Goal: Check status: Check status

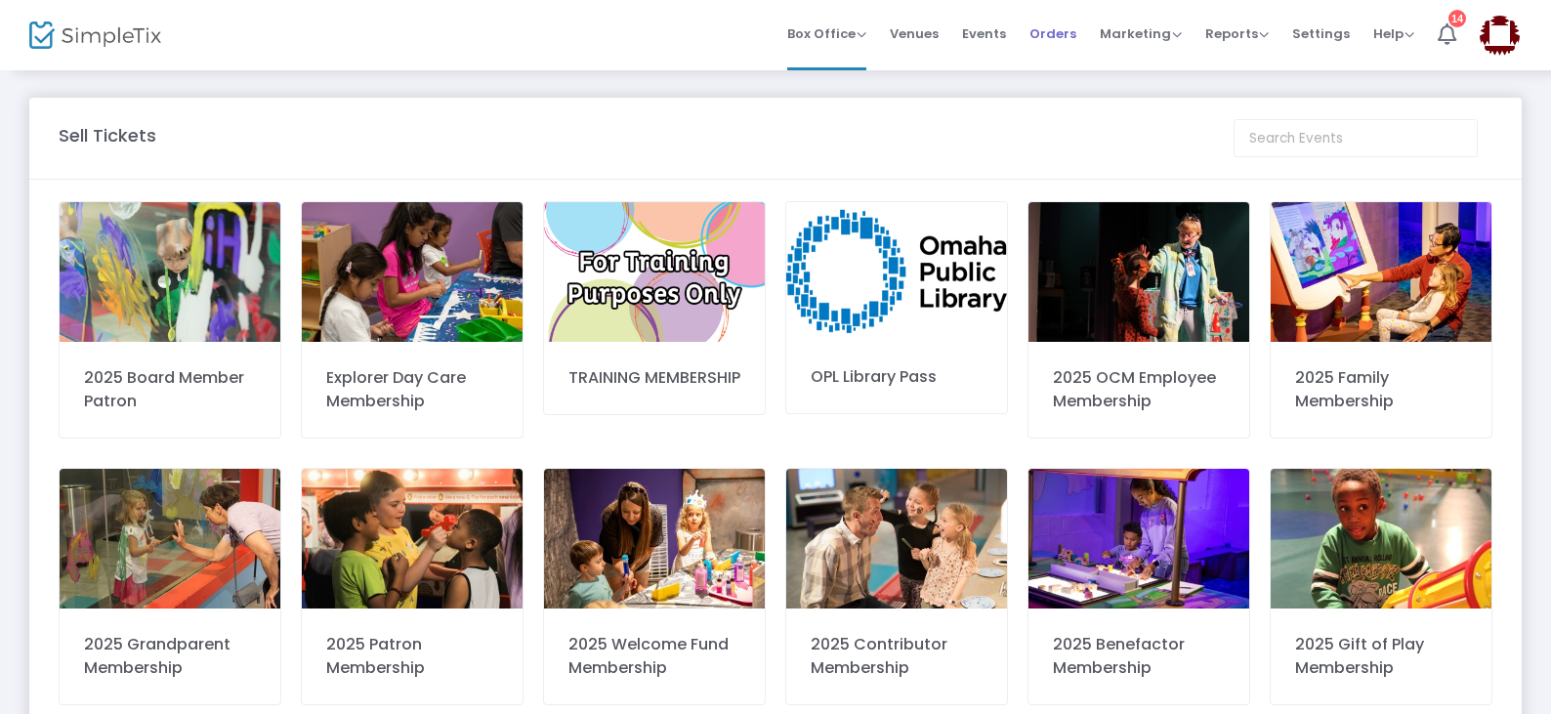
click at [1047, 24] on span "Orders" at bounding box center [1052, 34] width 47 height 50
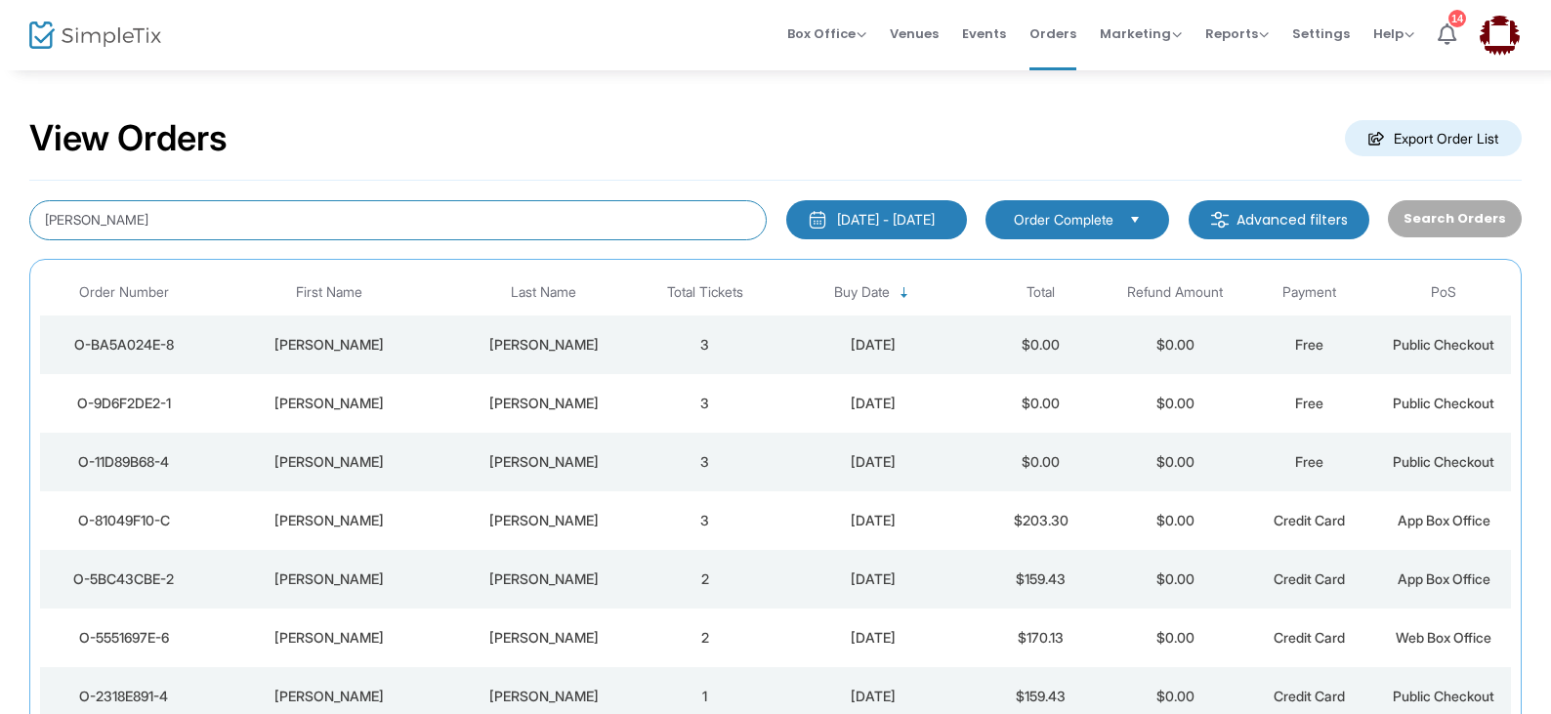
drag, startPoint x: 227, startPoint y: 225, endPoint x: 0, endPoint y: 135, distance: 243.8
click at [0, 135] on div "View Orders Export Order List [PERSON_NAME] [DATE] - [DATE] Last 30 Days [DATE]…" at bounding box center [775, 493] width 1551 height 850
type input "[PERSON_NAME]"
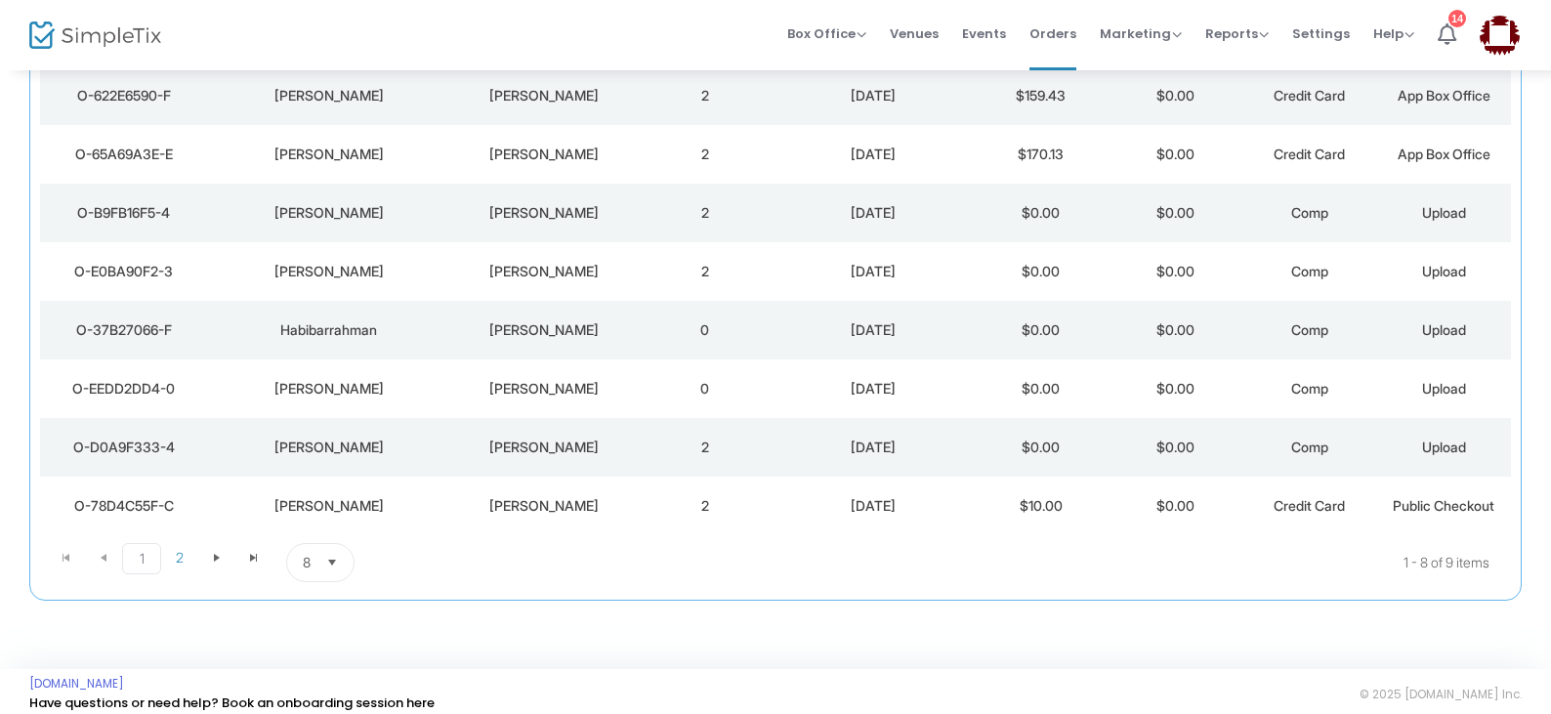
scroll to position [263, 0]
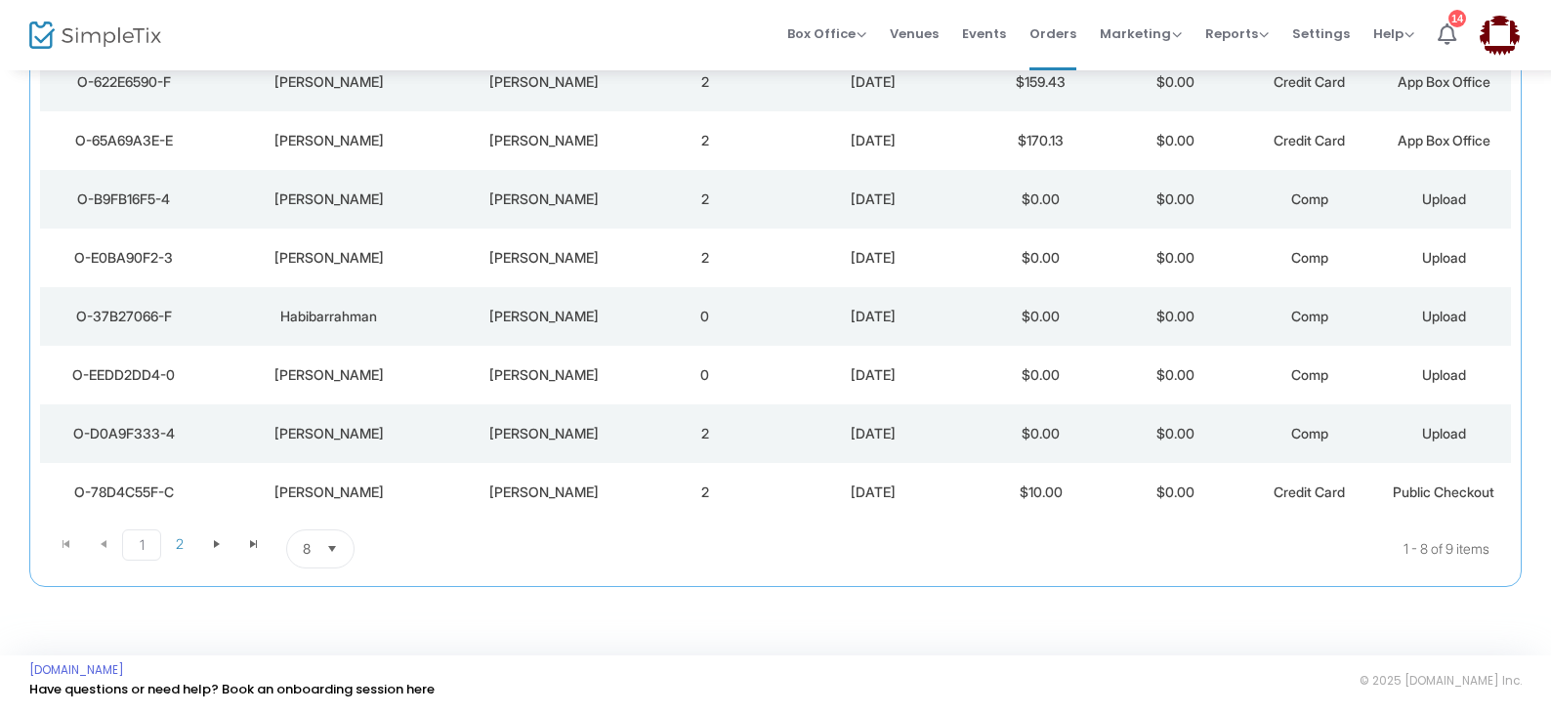
click at [562, 264] on div "[PERSON_NAME]" at bounding box center [543, 258] width 179 height 20
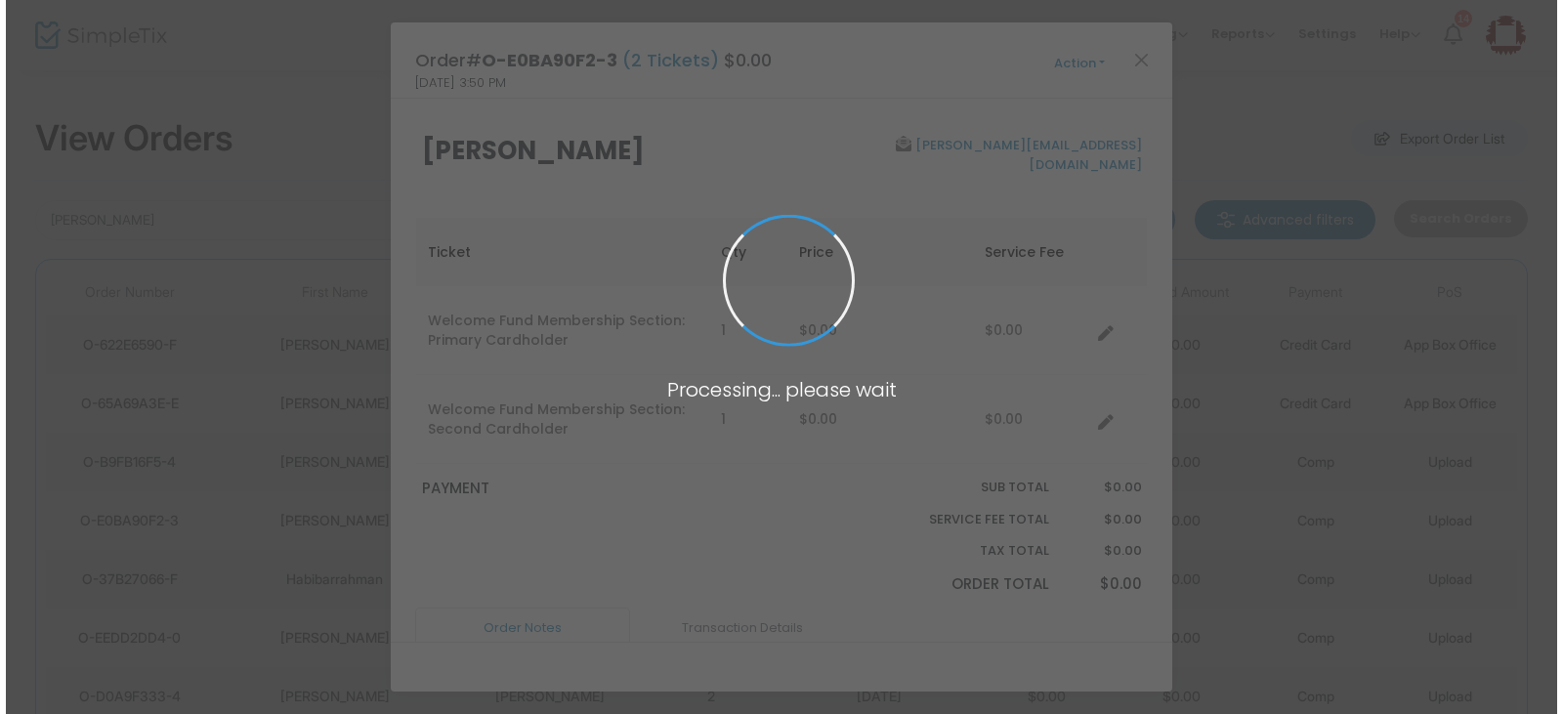
scroll to position [0, 0]
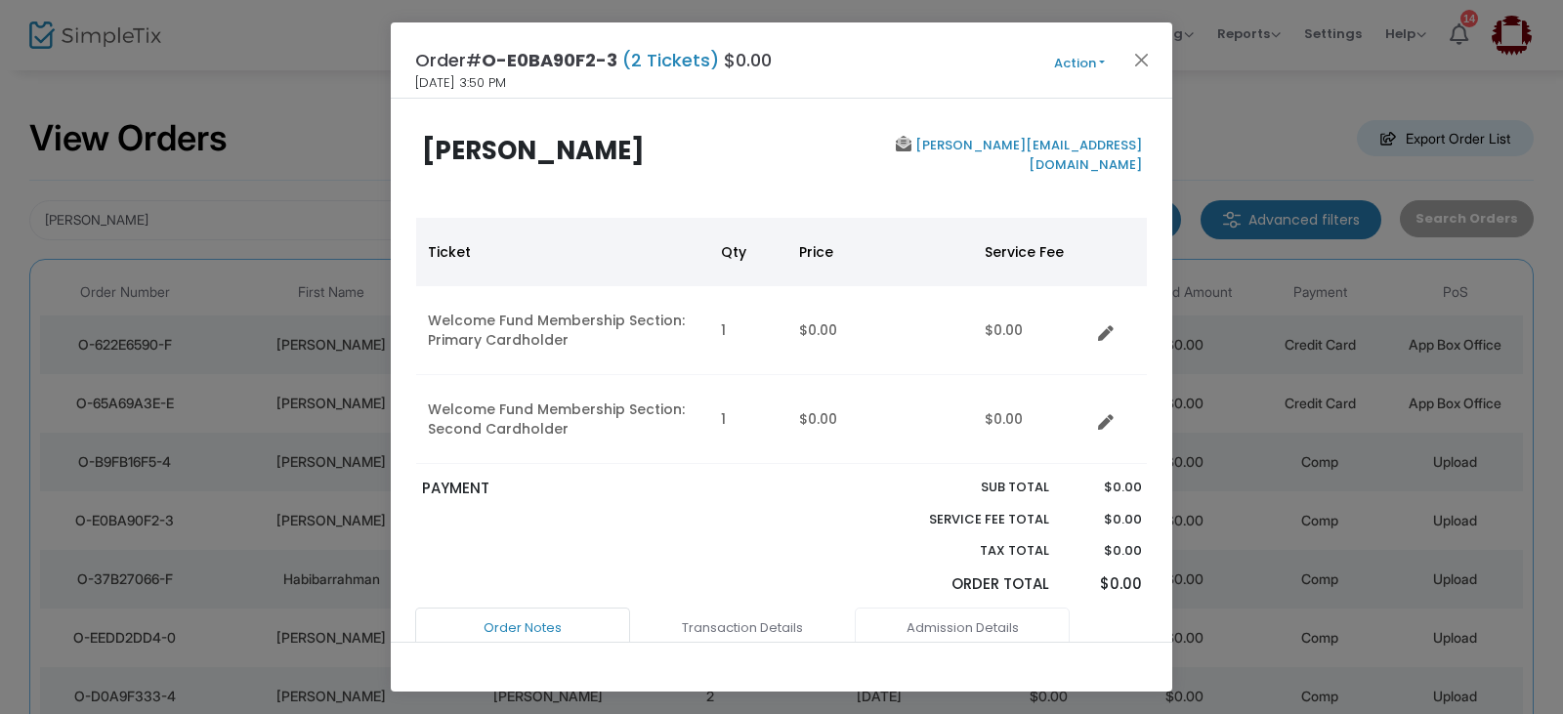
click at [968, 620] on link "Admission Details" at bounding box center [962, 628] width 215 height 41
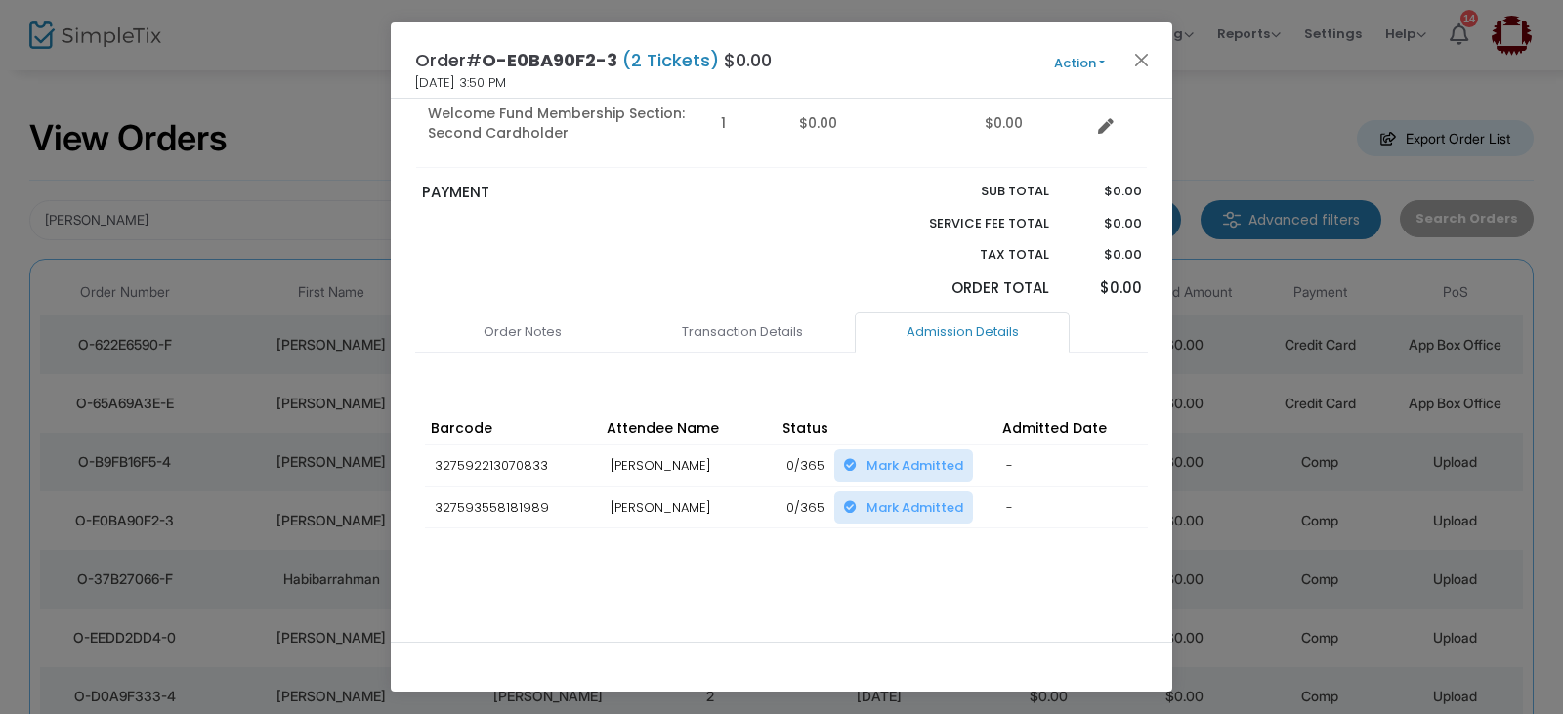
scroll to position [0, 398]
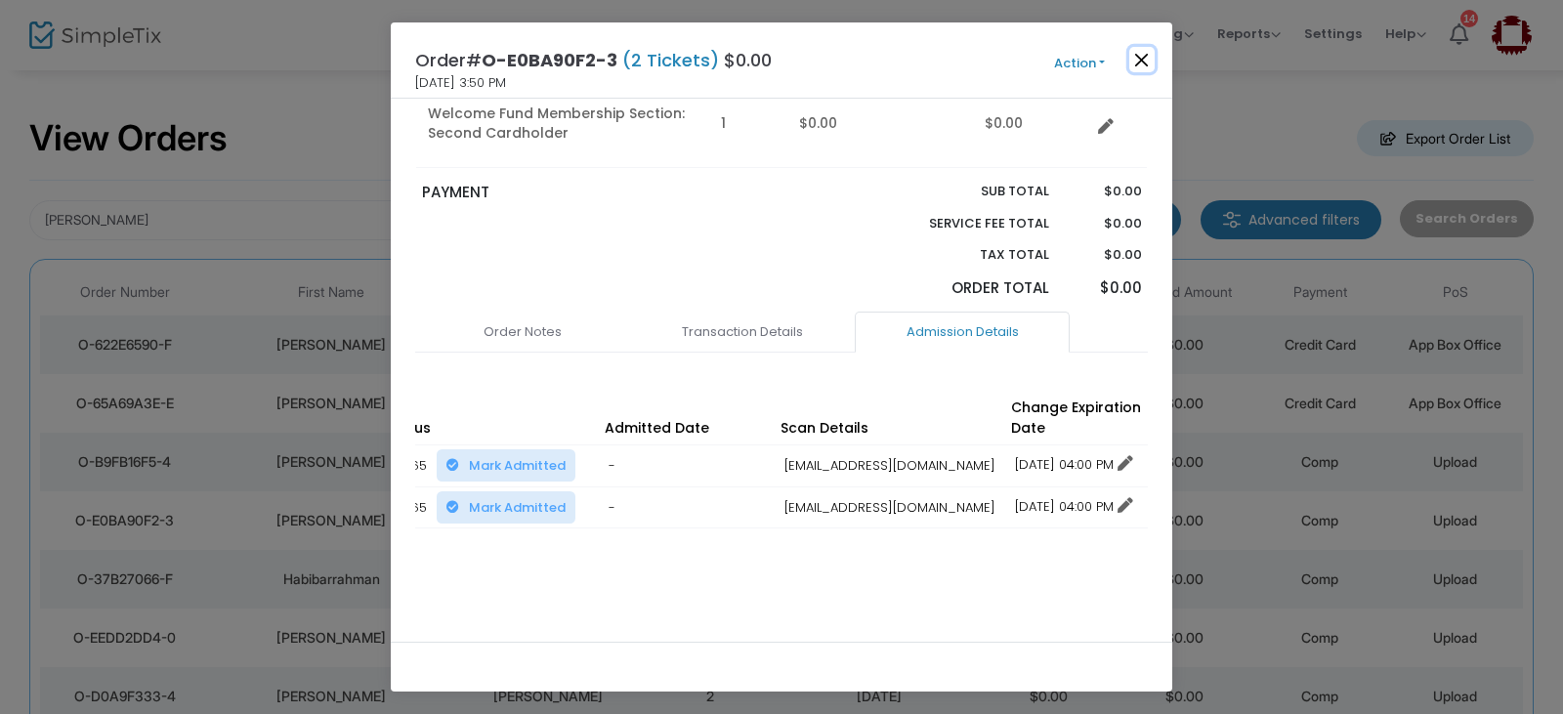
click at [1138, 56] on button "Close" at bounding box center [1141, 59] width 25 height 25
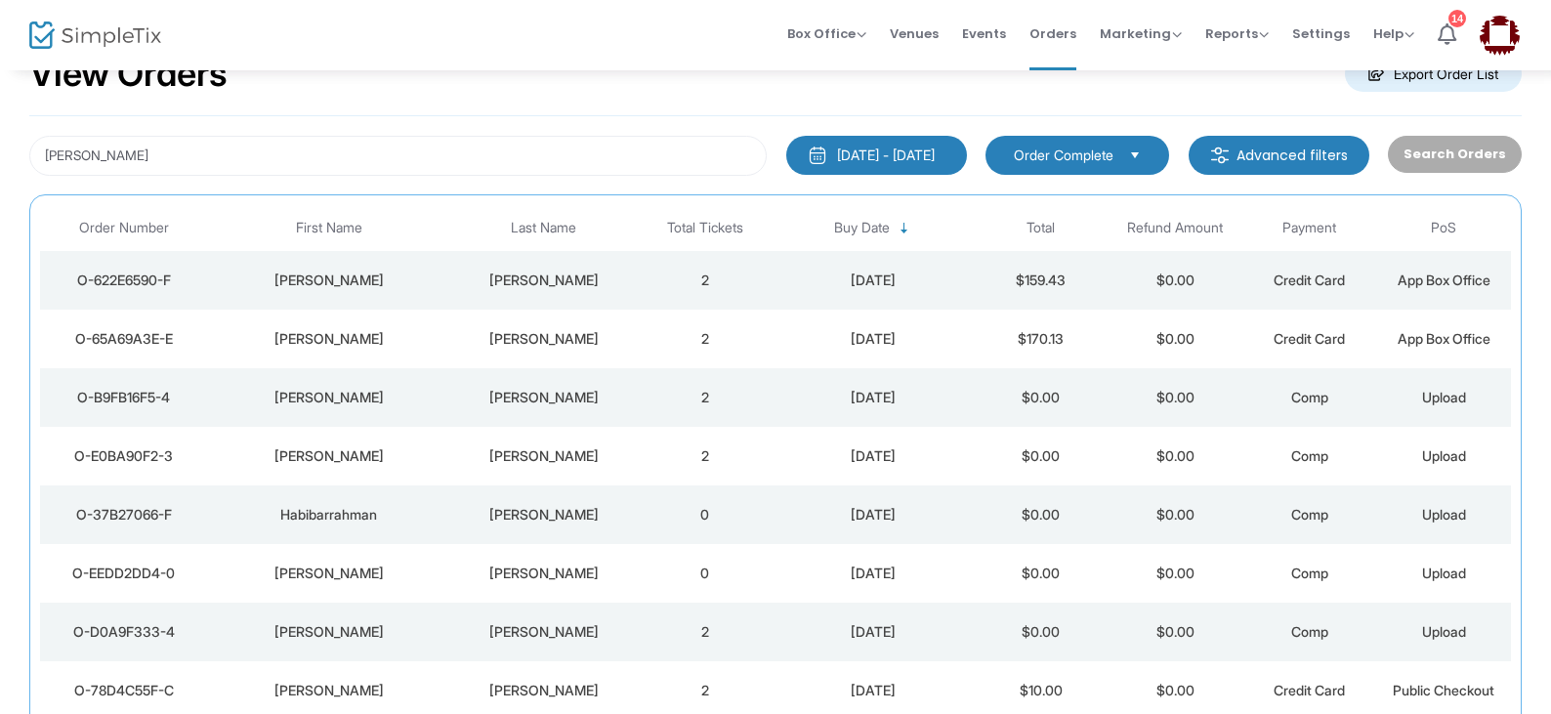
scroll to position [70, 0]
